Goal: Find specific page/section: Find specific page/section

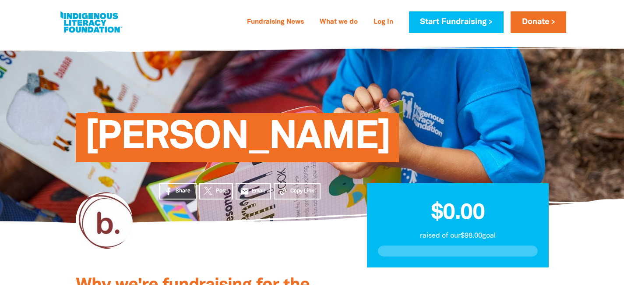
click at [195, 140] on span "[PERSON_NAME]" at bounding box center [238, 141] width 306 height 42
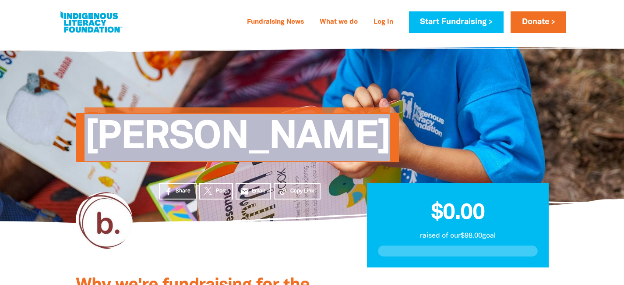
click at [195, 140] on span "[PERSON_NAME]" at bounding box center [238, 141] width 306 height 42
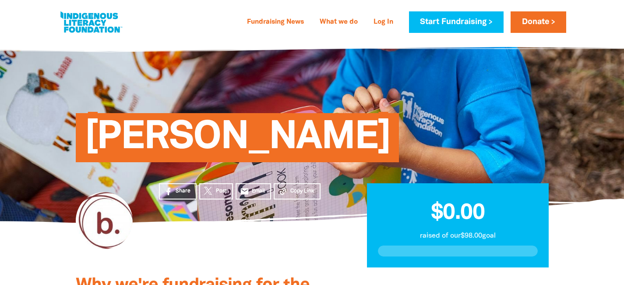
click at [183, 143] on span "[PERSON_NAME]" at bounding box center [238, 141] width 306 height 42
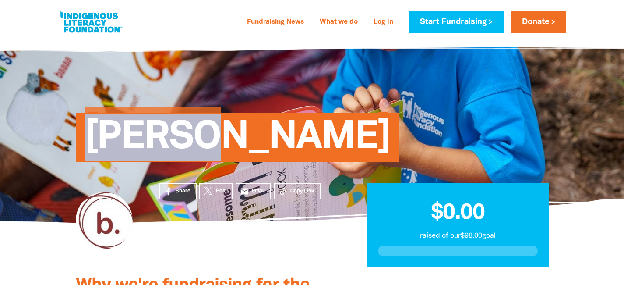
click at [183, 143] on span "[PERSON_NAME]" at bounding box center [238, 141] width 306 height 42
